Goal: Task Accomplishment & Management: Manage account settings

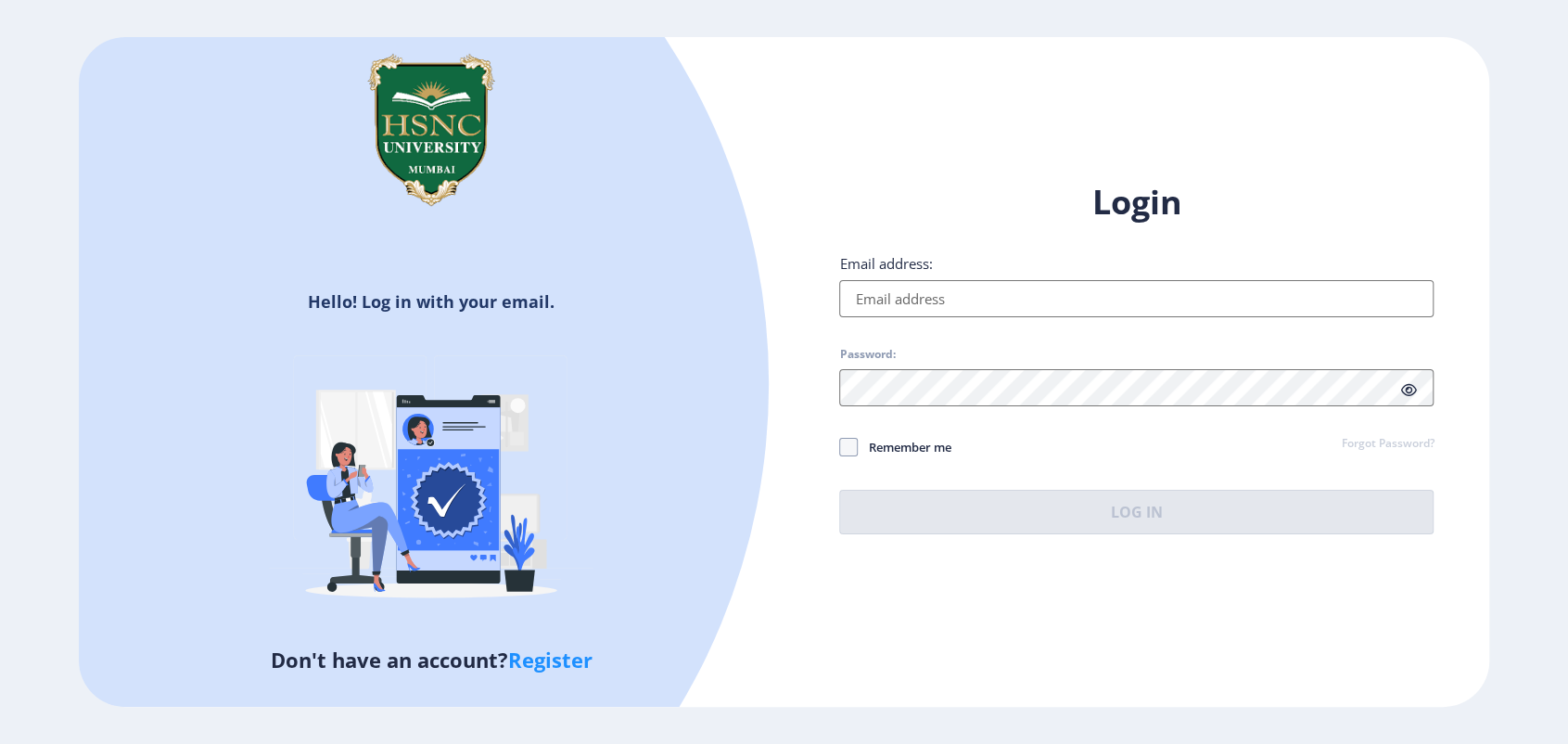
click at [943, 311] on input "Email address:" at bounding box center [1137, 298] width 594 height 37
type input "[EMAIL_ADDRESS][DOMAIN_NAME]"
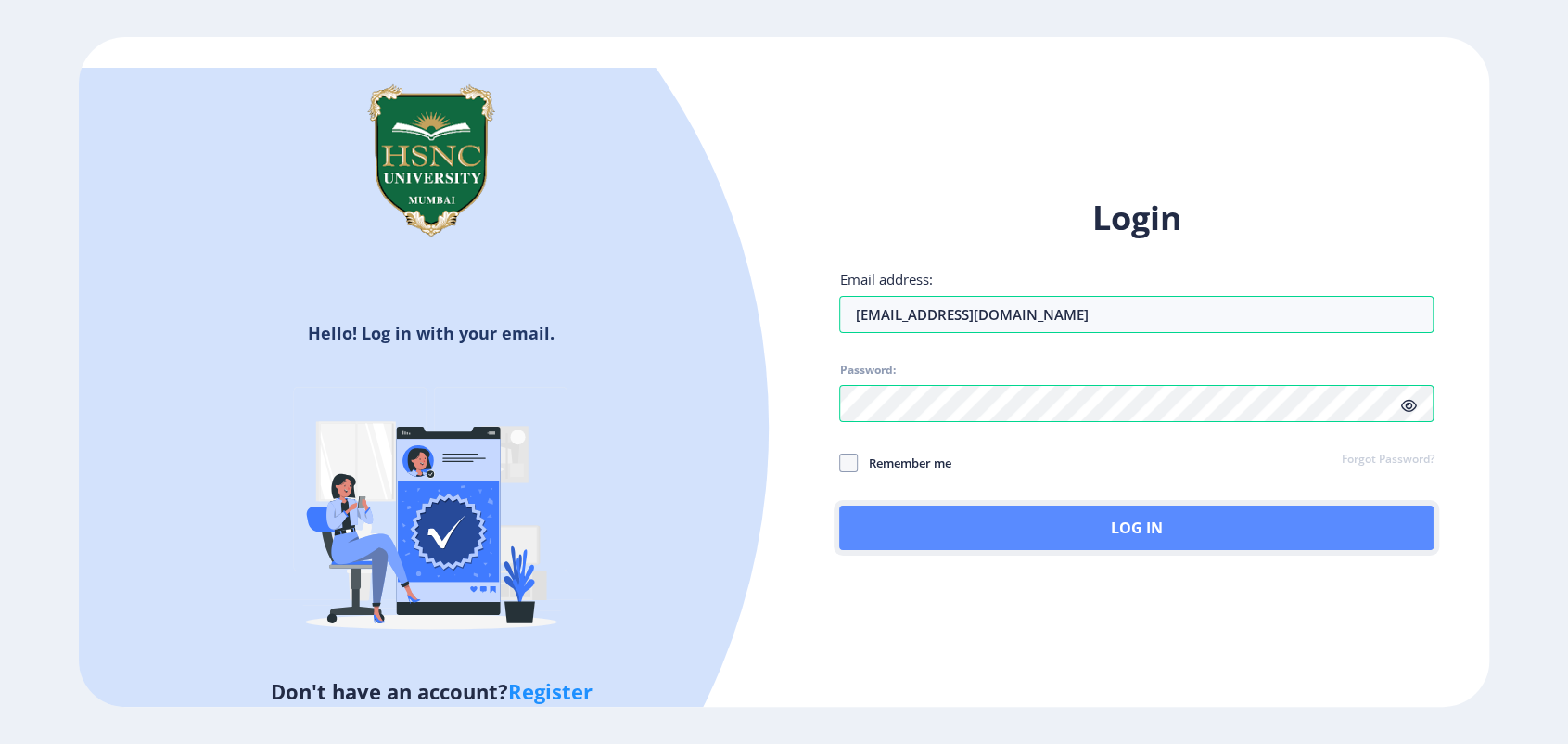
click at [875, 532] on button "Log In" at bounding box center [1137, 528] width 594 height 45
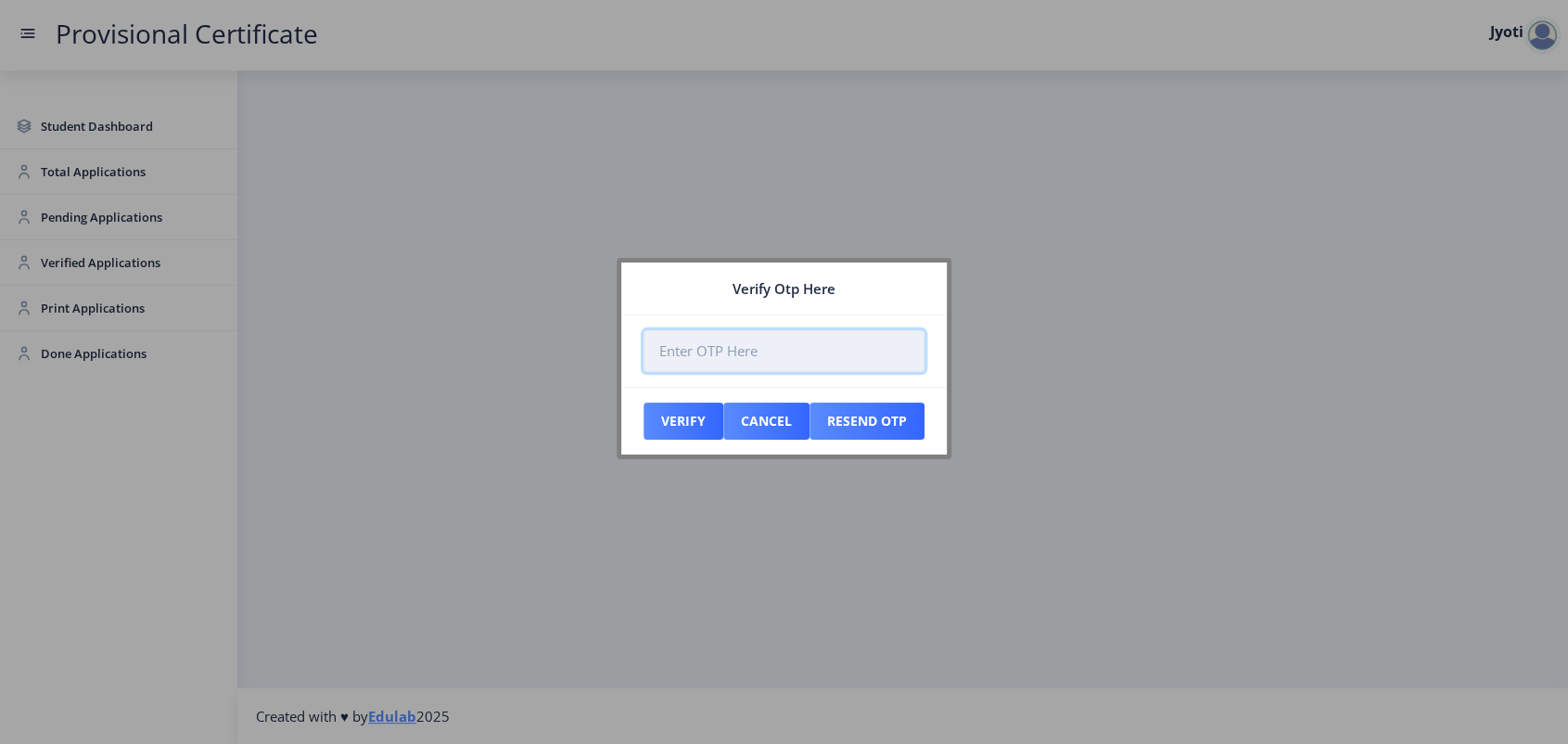
click at [681, 352] on input "number" at bounding box center [784, 352] width 281 height 42
paste input "561114"
type input "561114"
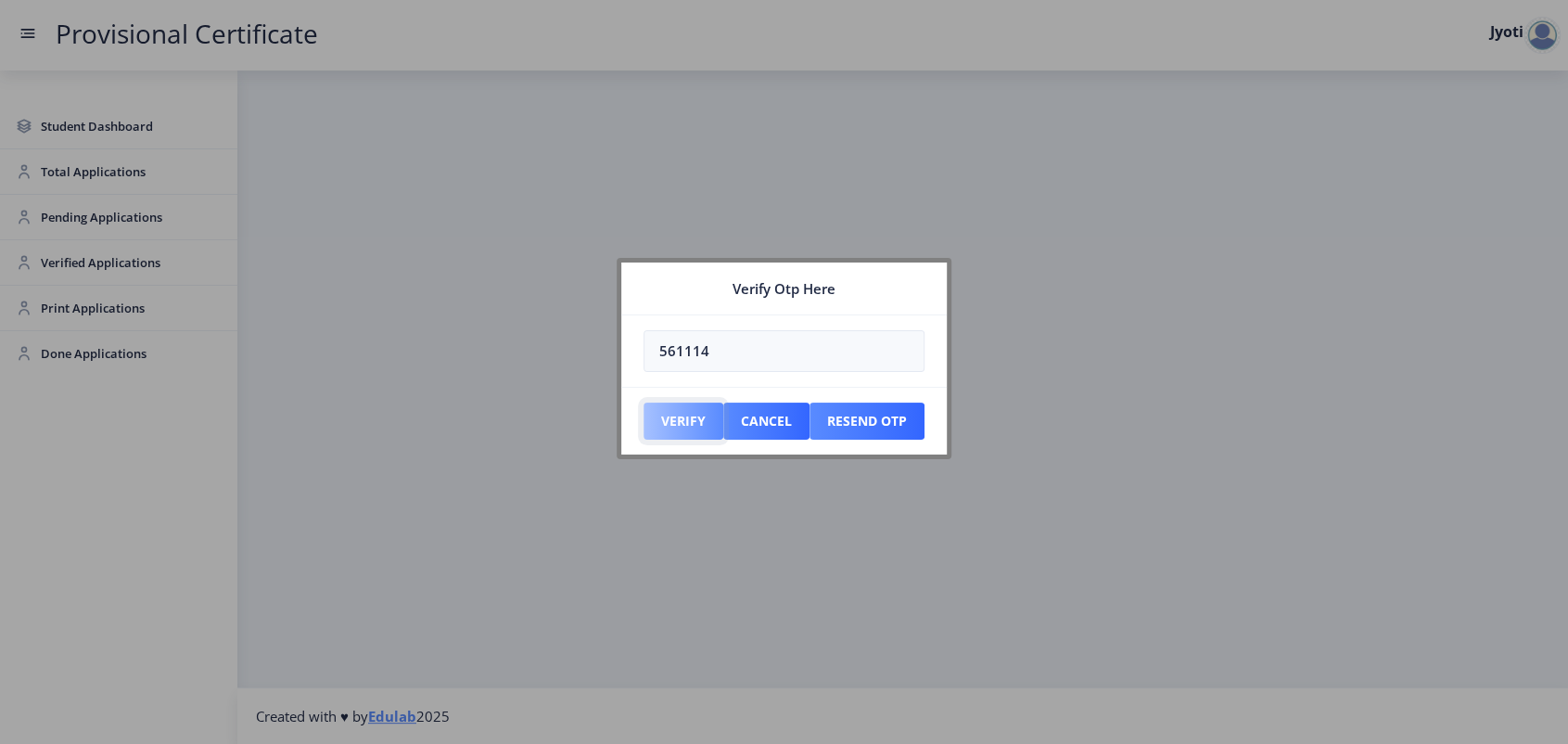
click at [681, 423] on button "Verify" at bounding box center [684, 421] width 80 height 37
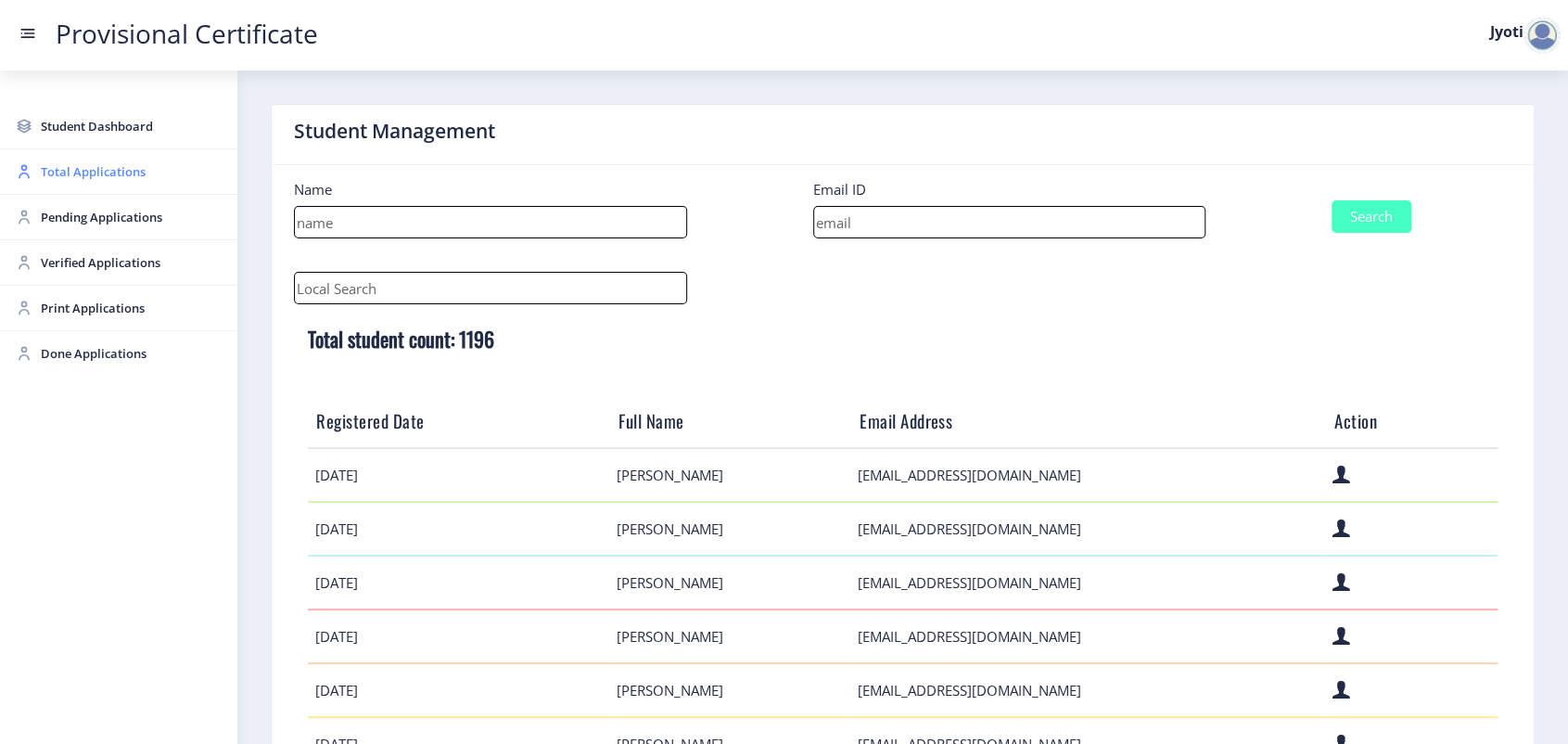
click at [102, 166] on span "Total Applications" at bounding box center [131, 171] width 182 height 22
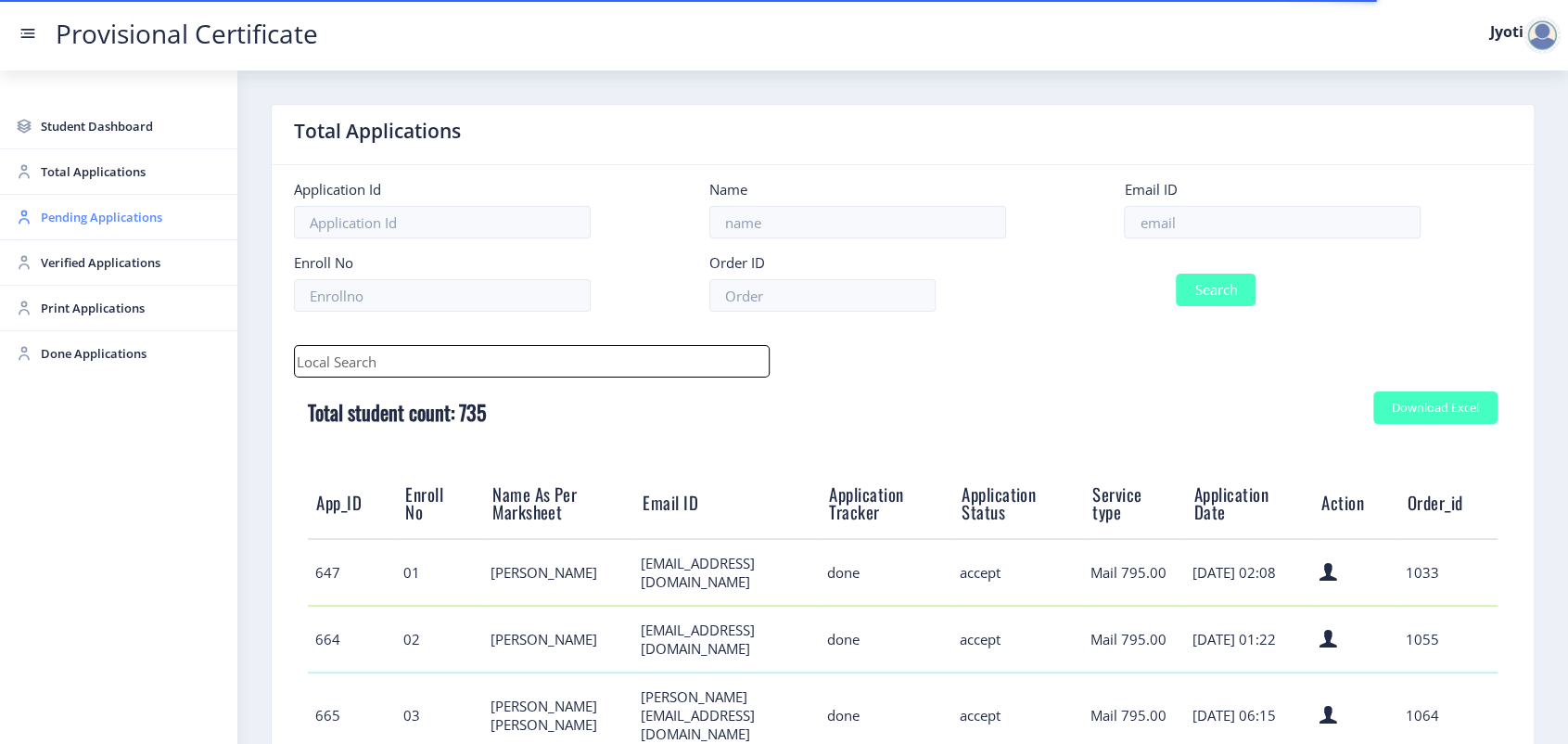
click at [64, 218] on span "Pending Applications" at bounding box center [131, 216] width 182 height 22
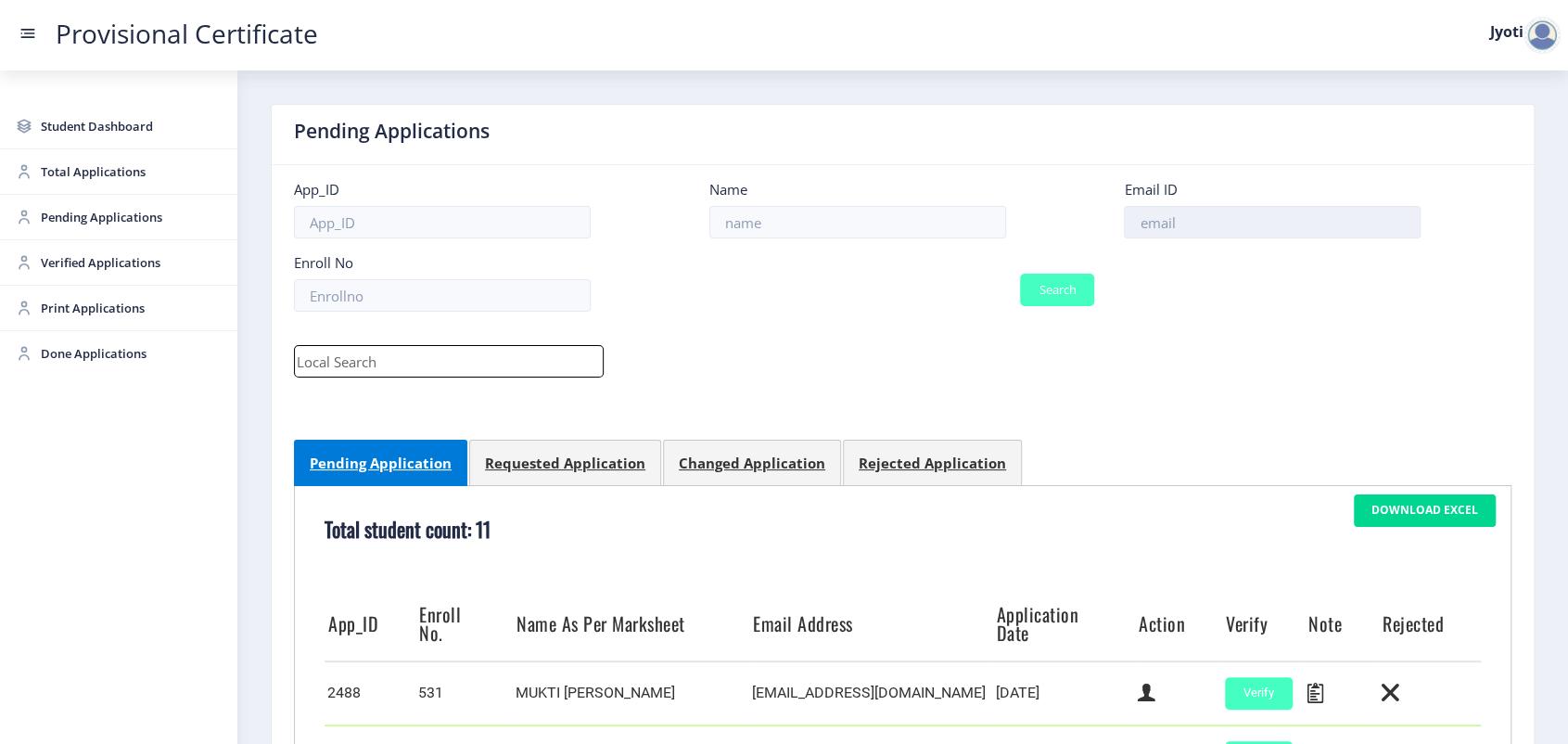
click at [1159, 226] on input at bounding box center [1273, 222] width 297 height 32
click at [387, 364] on input "text" at bounding box center [448, 361] width 309 height 32
paste input "[EMAIL_ADDRESS][DOMAIN_NAME]"
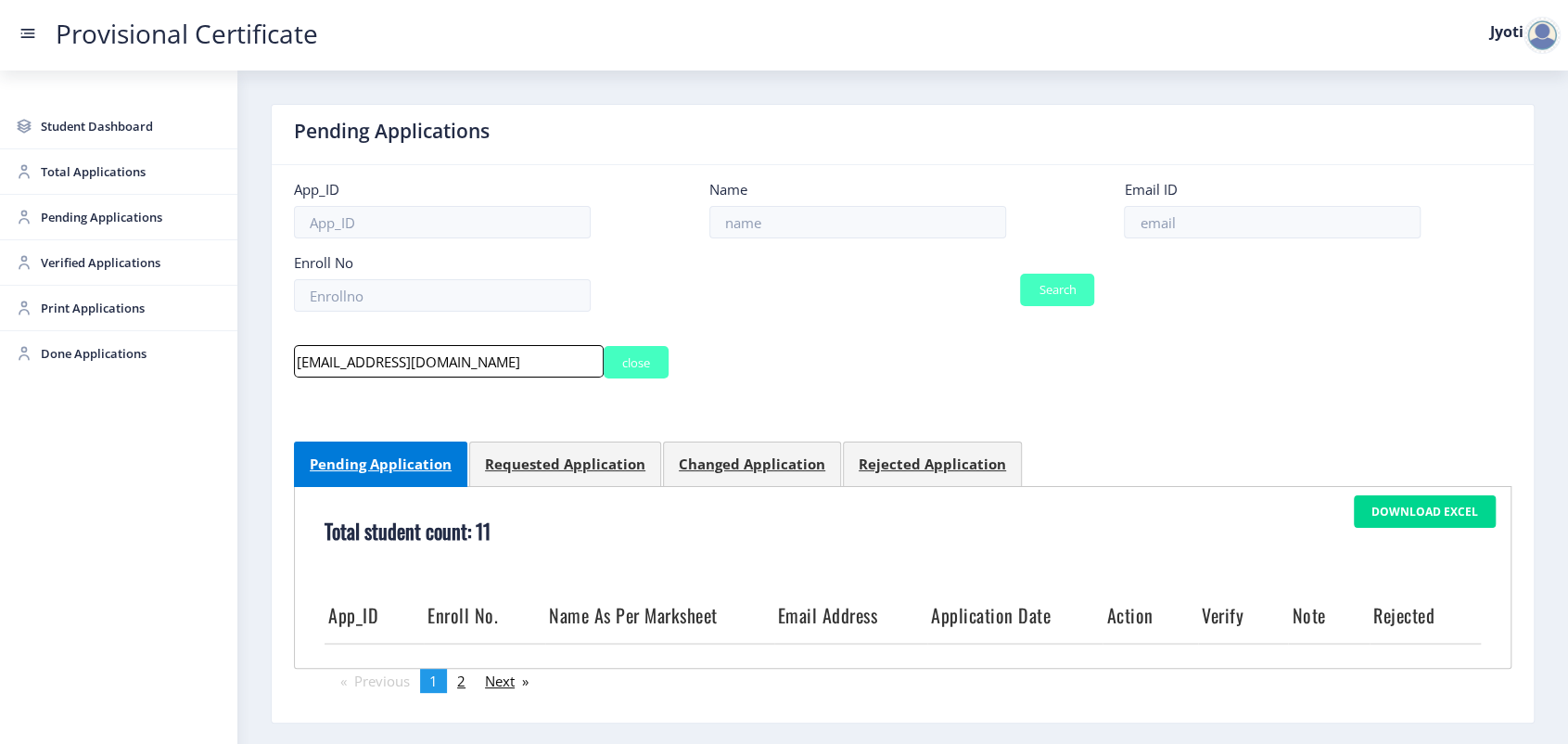
click at [305, 374] on input "[EMAIL_ADDRESS][DOMAIN_NAME]" at bounding box center [448, 361] width 309 height 32
click at [295, 372] on input "[EMAIL_ADDRESS][DOMAIN_NAME]" at bounding box center [448, 361] width 309 height 32
type input "[EMAIL_ADDRESS][DOMAIN_NAME]"
click at [1033, 293] on button "Search" at bounding box center [1058, 290] width 74 height 32
click at [643, 364] on mat-icon "close" at bounding box center [636, 363] width 28 height 17
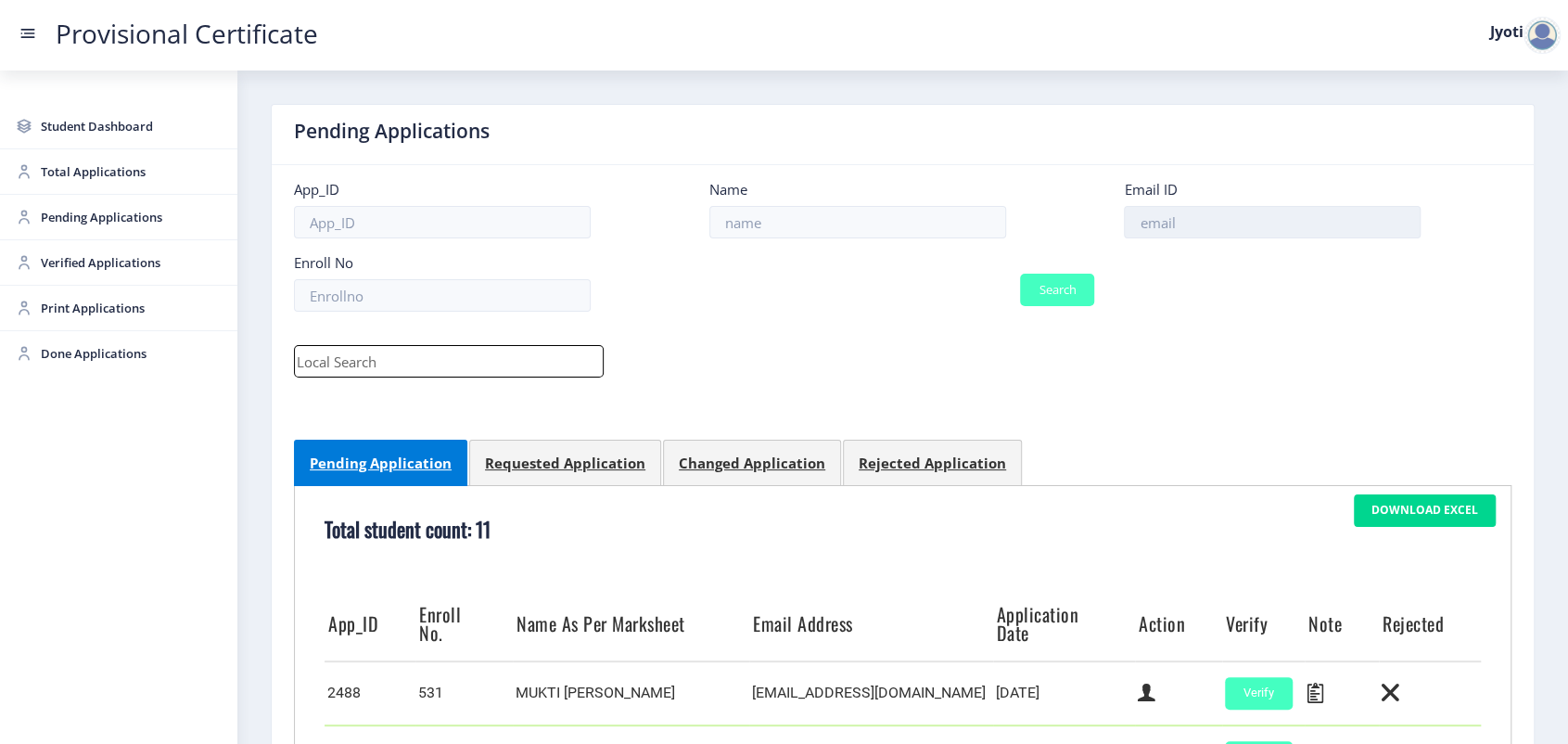
click at [1201, 223] on input at bounding box center [1273, 222] width 297 height 32
paste input "[EMAIL_ADDRESS][DOMAIN_NAME]"
click at [1029, 295] on button "Search" at bounding box center [1058, 290] width 74 height 32
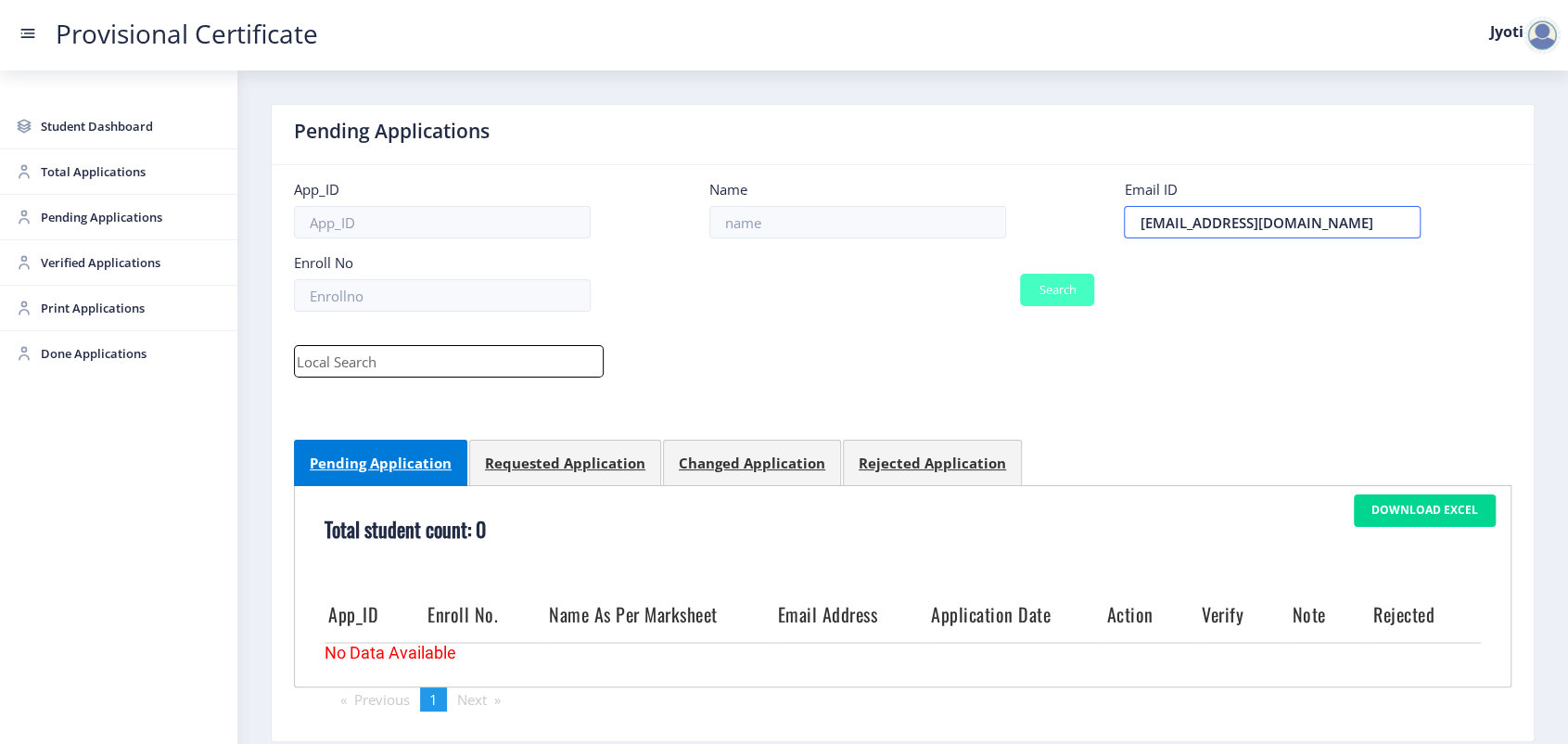
drag, startPoint x: 1143, startPoint y: 228, endPoint x: 1142, endPoint y: 244, distance: 16.0
click at [1142, 228] on input "[EMAIL_ADDRESS][DOMAIN_NAME]" at bounding box center [1273, 222] width 297 height 32
click at [1139, 228] on input "[EMAIL_ADDRESS][DOMAIN_NAME]" at bounding box center [1273, 222] width 297 height 32
type input "[EMAIL_ADDRESS][DOMAIN_NAME]"
click at [1088, 297] on button "Search" at bounding box center [1058, 290] width 74 height 32
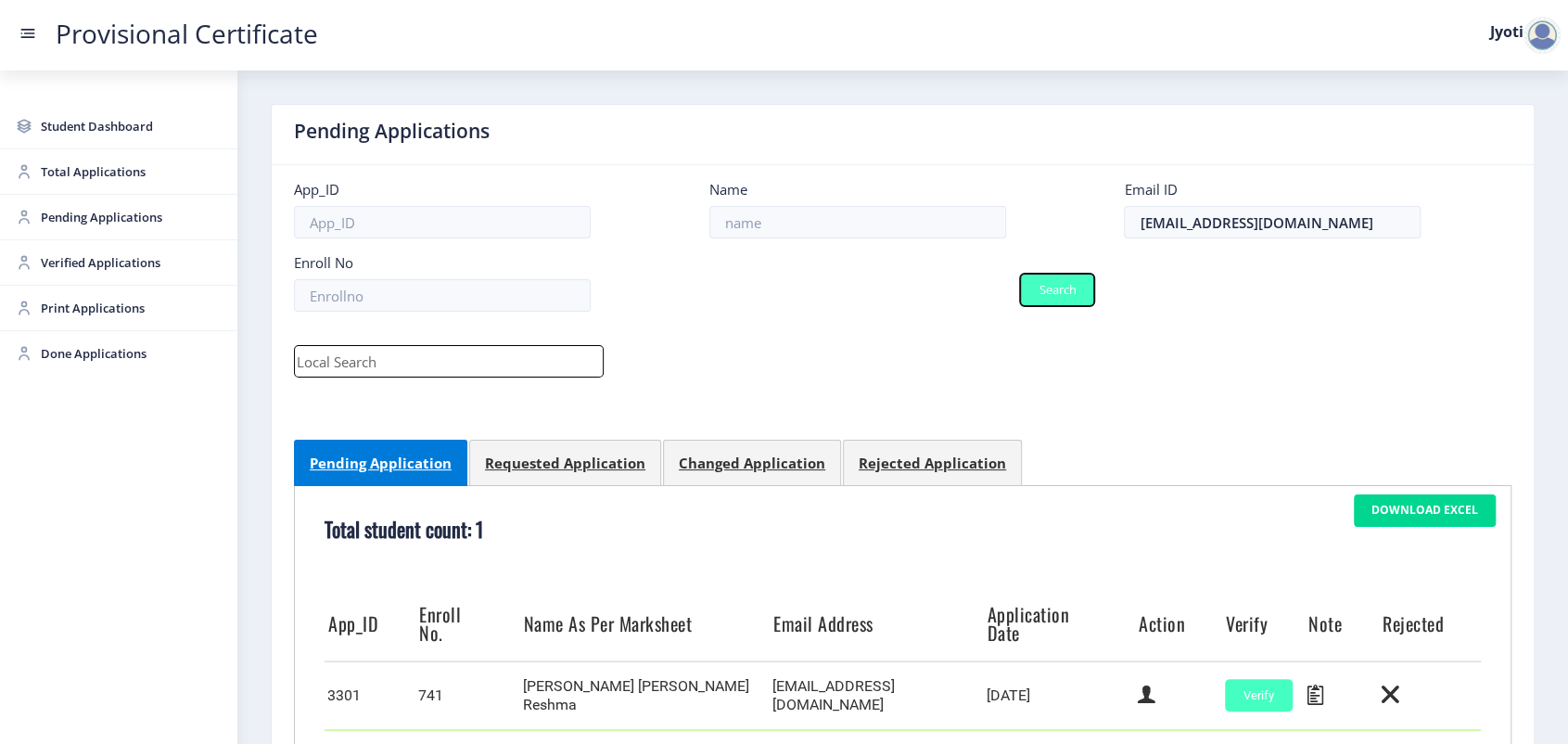
click at [1088, 297] on button "Search" at bounding box center [1058, 290] width 74 height 32
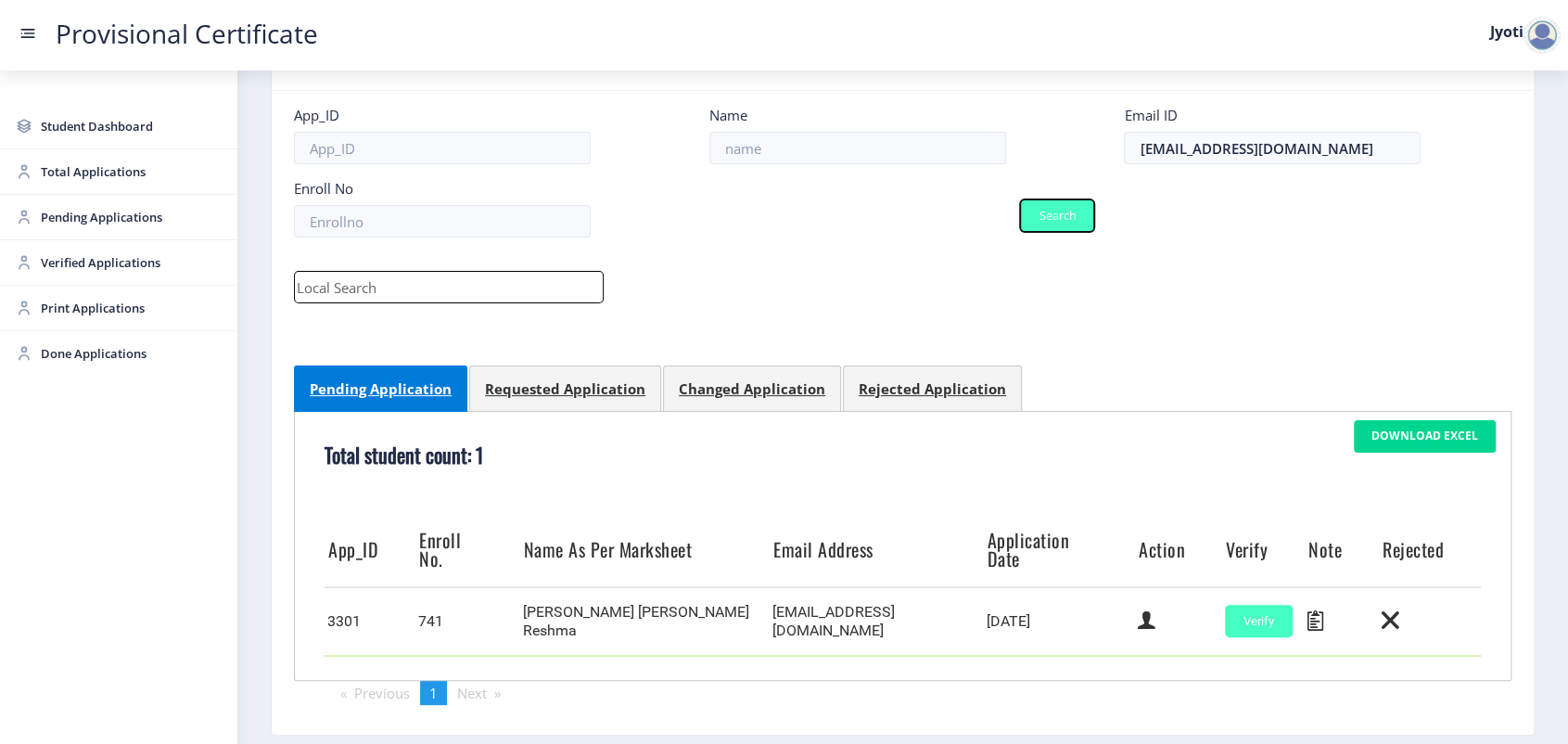
scroll to position [135, 0]
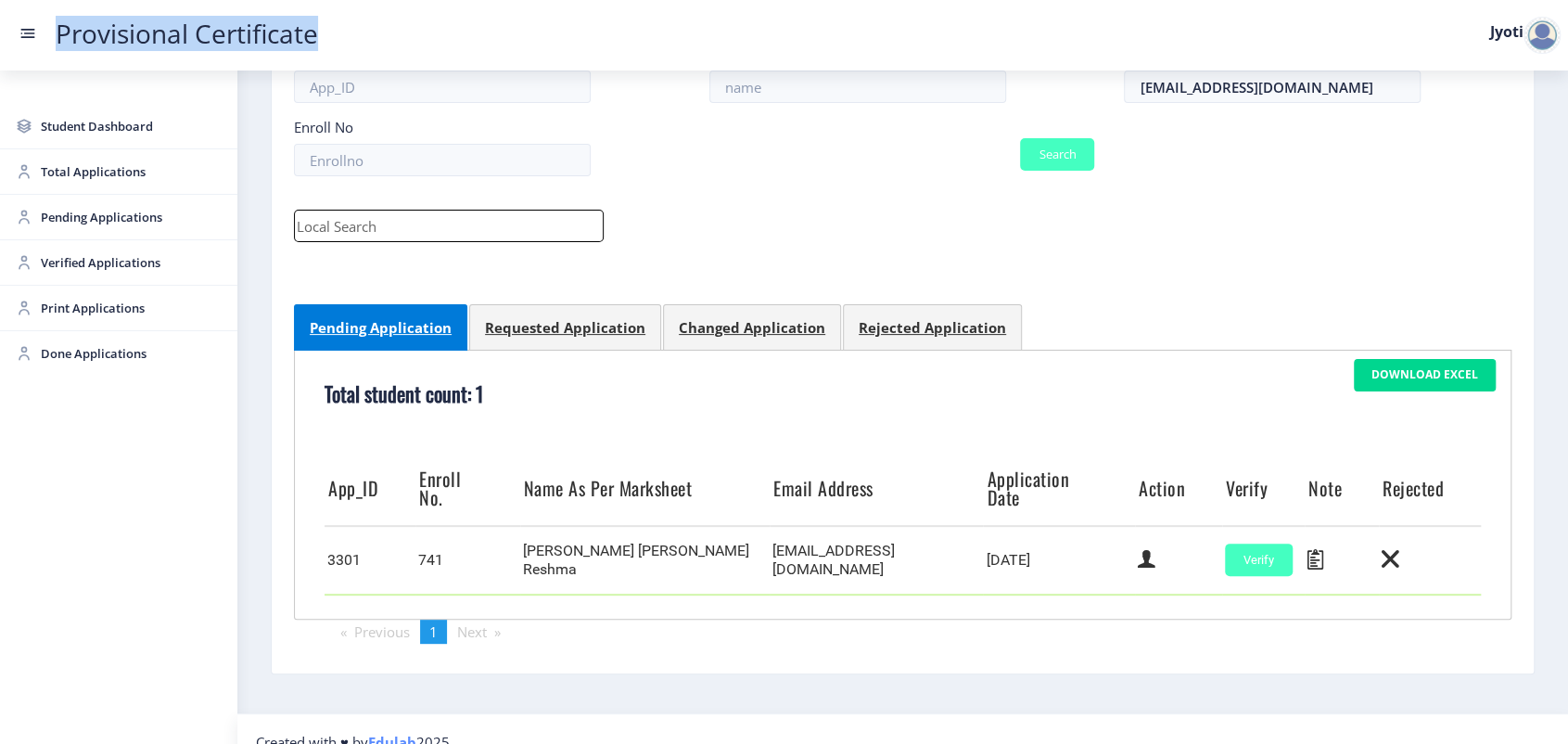
drag, startPoint x: 345, startPoint y: 39, endPoint x: 55, endPoint y: 37, distance: 290.0
click at [55, 37] on div "Provisional Certificate Jyoti" at bounding box center [802, 34] width 1568 height 22
copy link "Provisional Certificate"
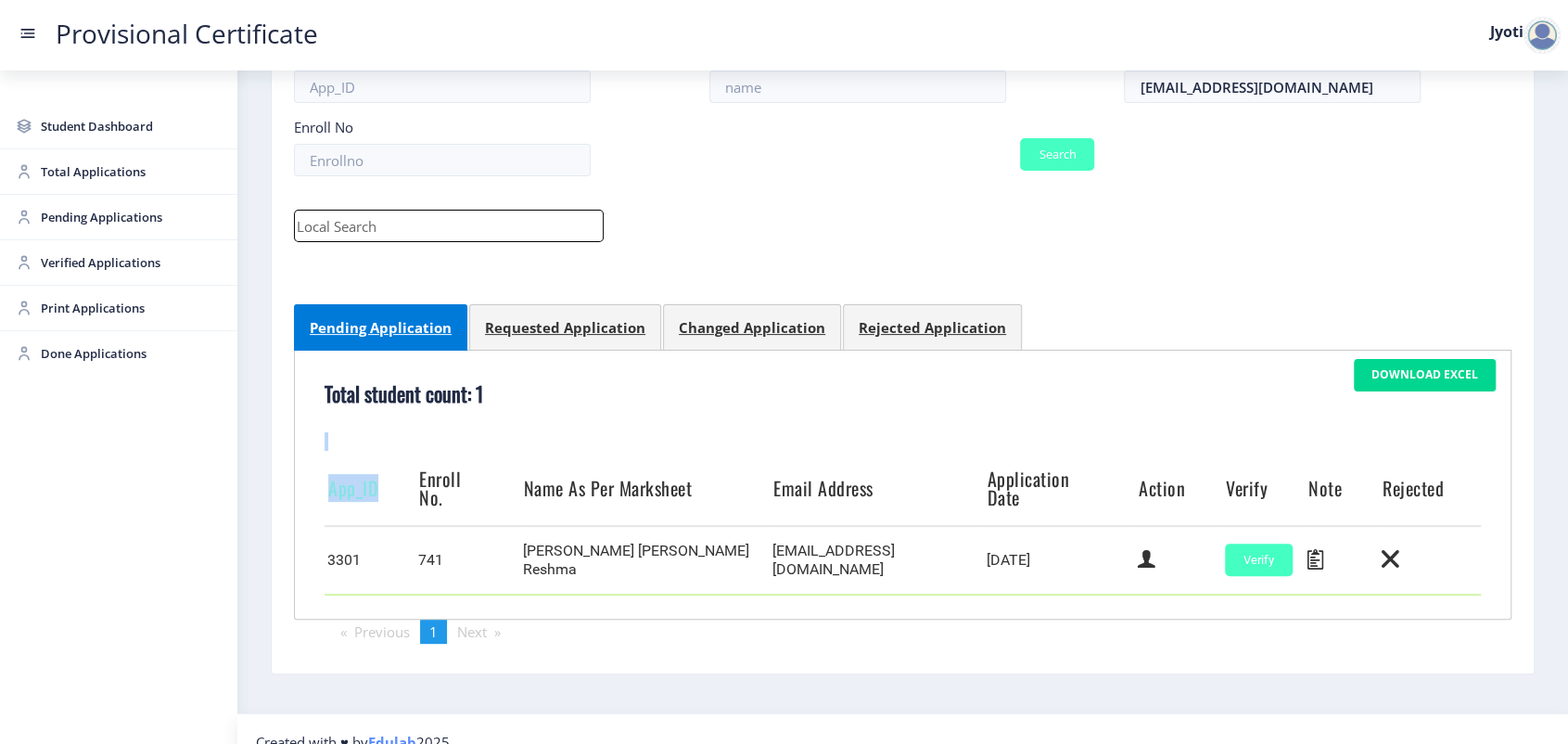
drag, startPoint x: 308, startPoint y: 474, endPoint x: 383, endPoint y: 482, distance: 75.4
click at [383, 482] on div "Download Excel Total student count: 1 App_ID Enroll No. Name As Per Marksheet E…" at bounding box center [903, 484] width 1218 height 270
copy div "App_ID"
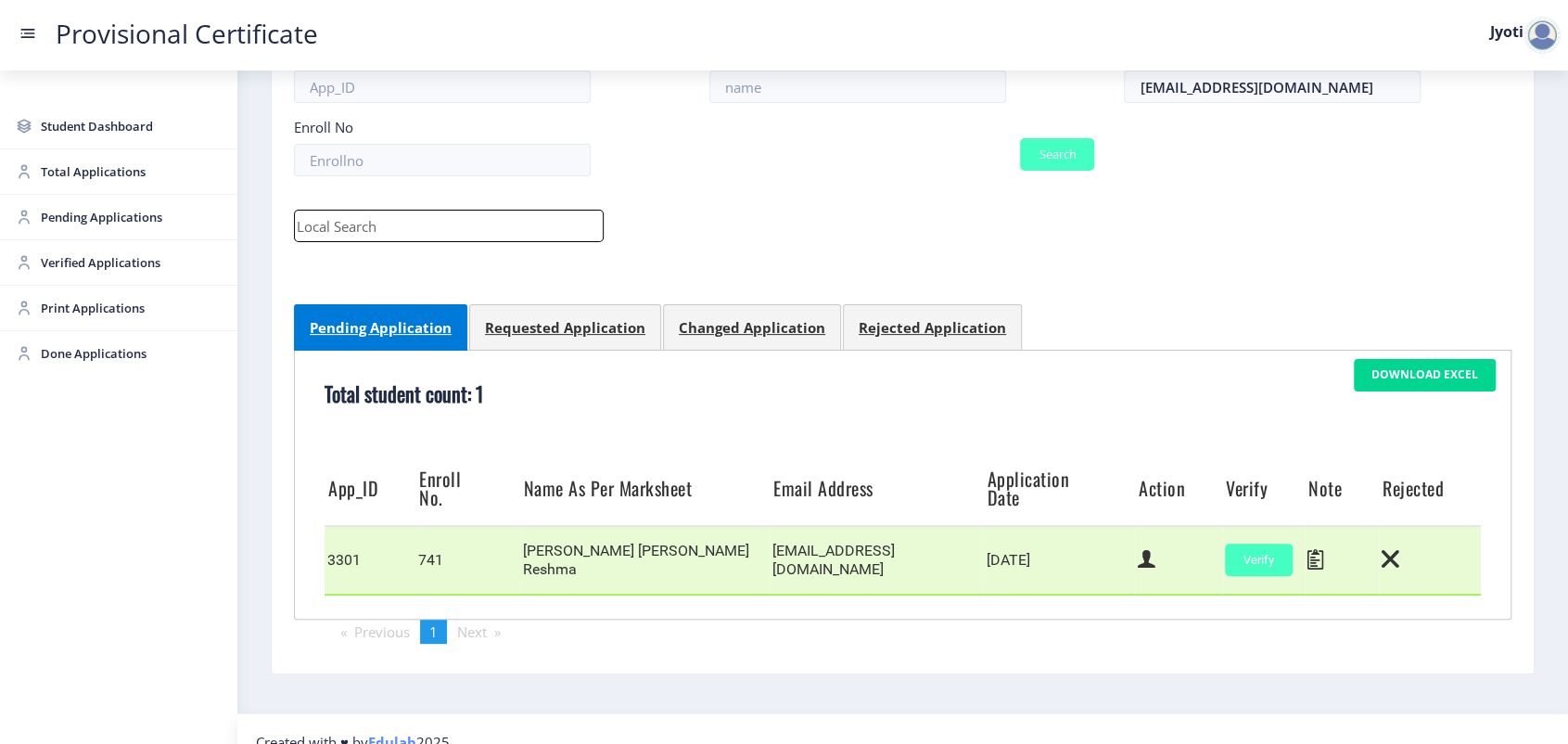
click at [338, 545] on td "3301" at bounding box center [369, 560] width 90 height 69
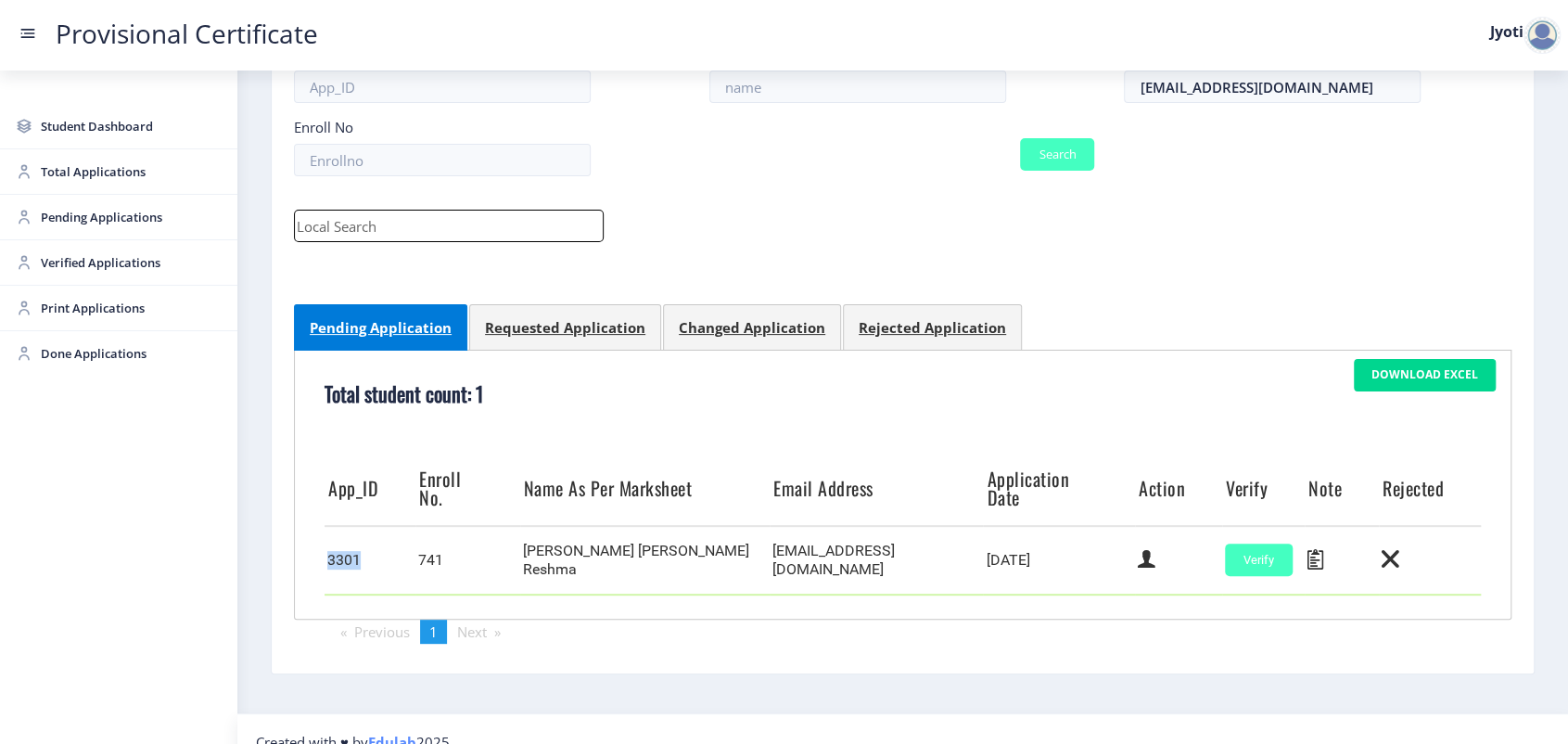
copy td "3301"
